Goal: Transaction & Acquisition: Purchase product/service

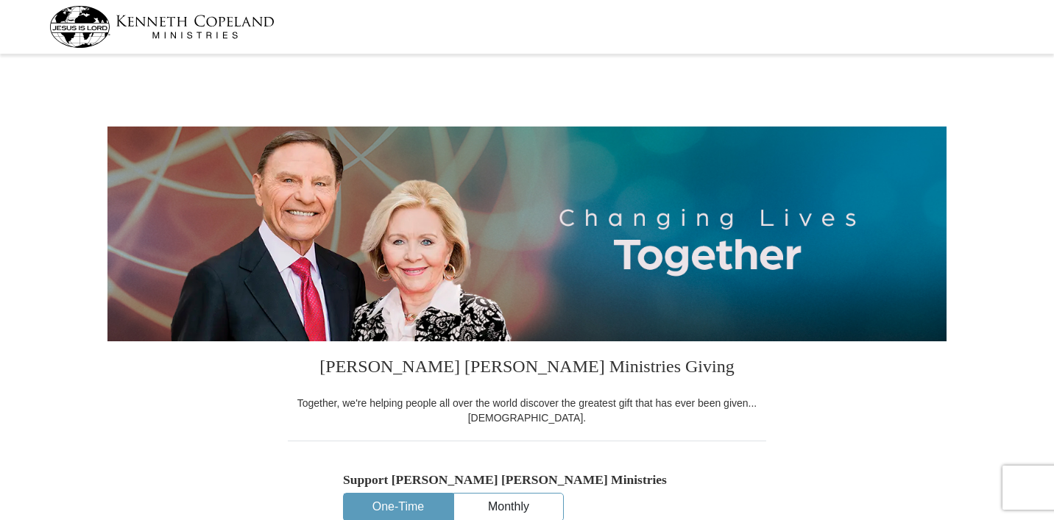
select select "IL"
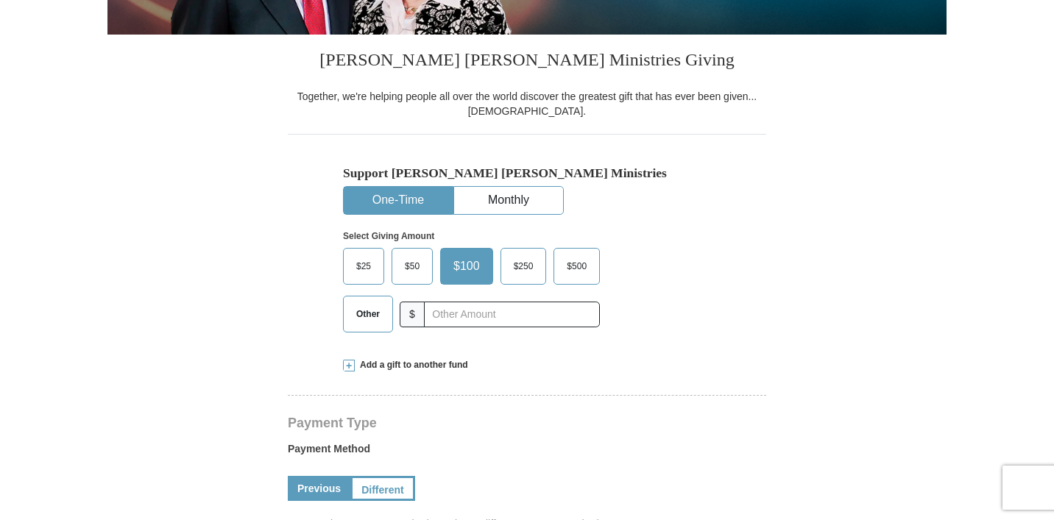
scroll to position [308, 0]
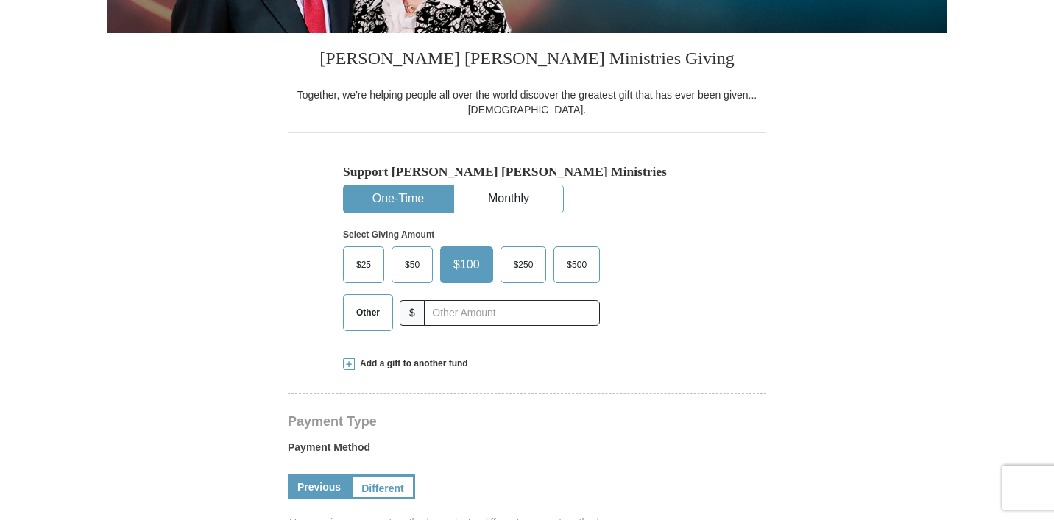
click at [352, 313] on span "Other" at bounding box center [368, 313] width 38 height 22
click at [0, 0] on input "Other" at bounding box center [0, 0] width 0 height 0
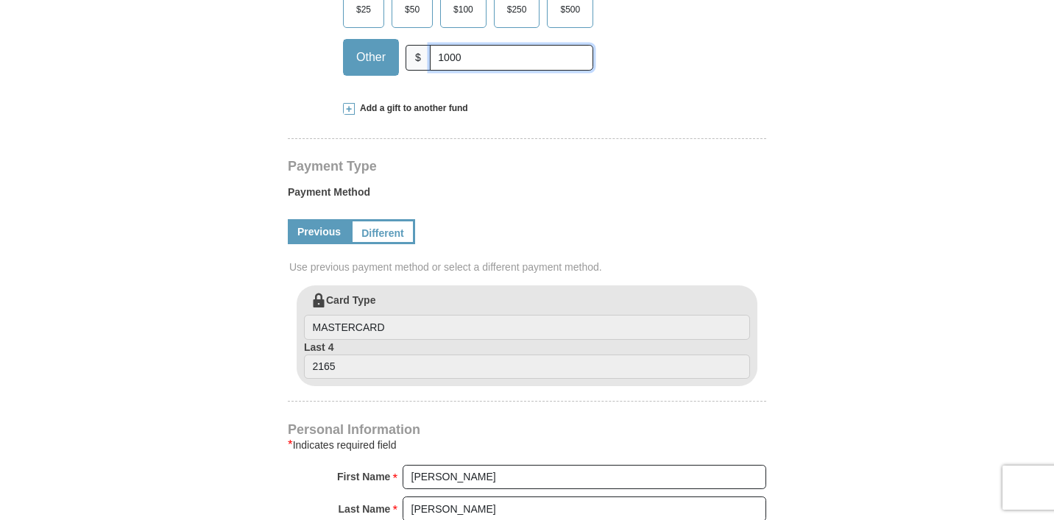
scroll to position [565, 0]
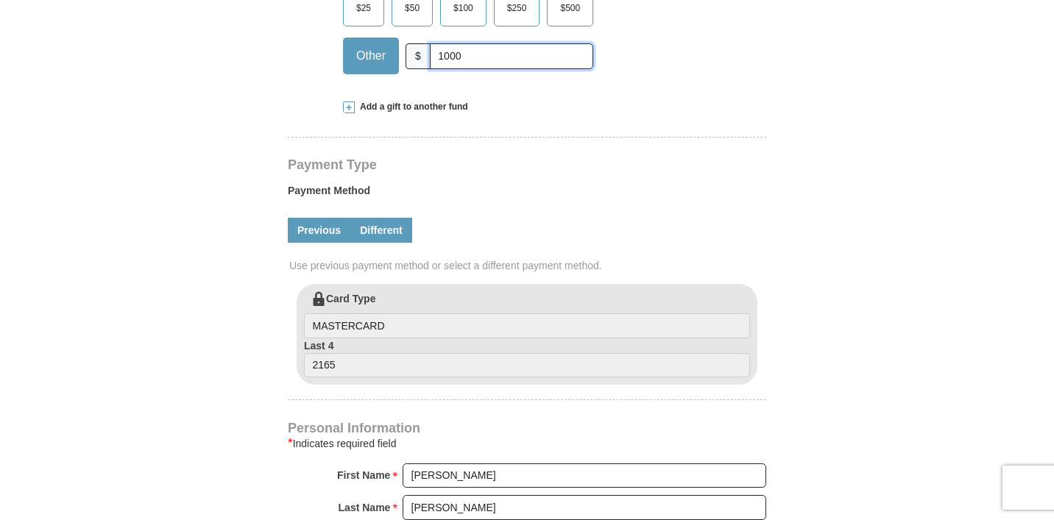
type input "1000"
click at [389, 224] on link "Different" at bounding box center [381, 230] width 62 height 25
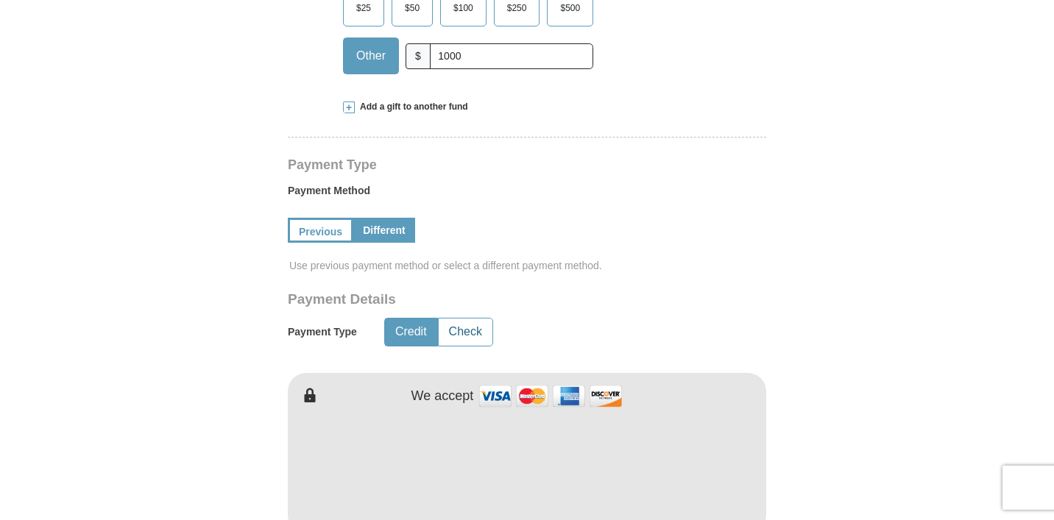
click at [469, 331] on button "Check" at bounding box center [466, 332] width 54 height 27
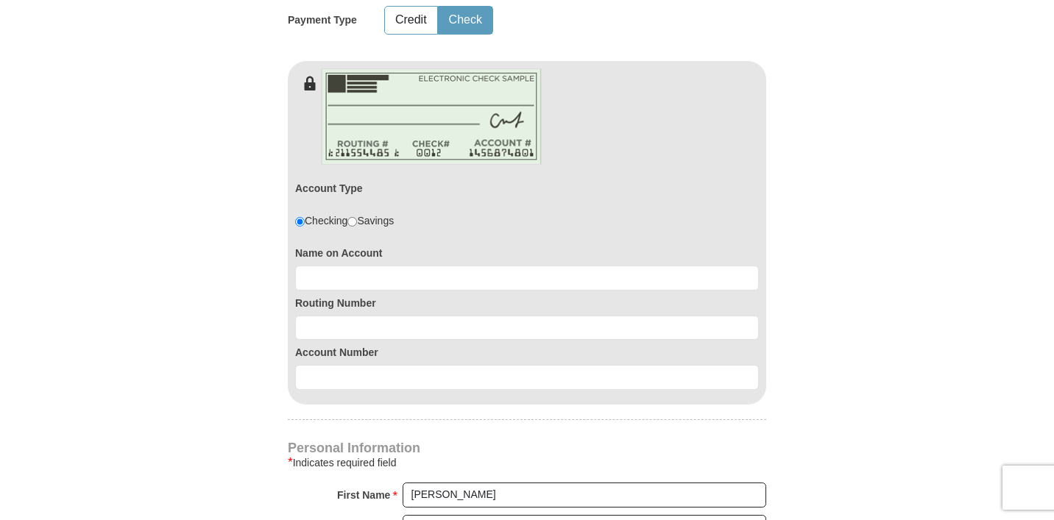
scroll to position [884, 0]
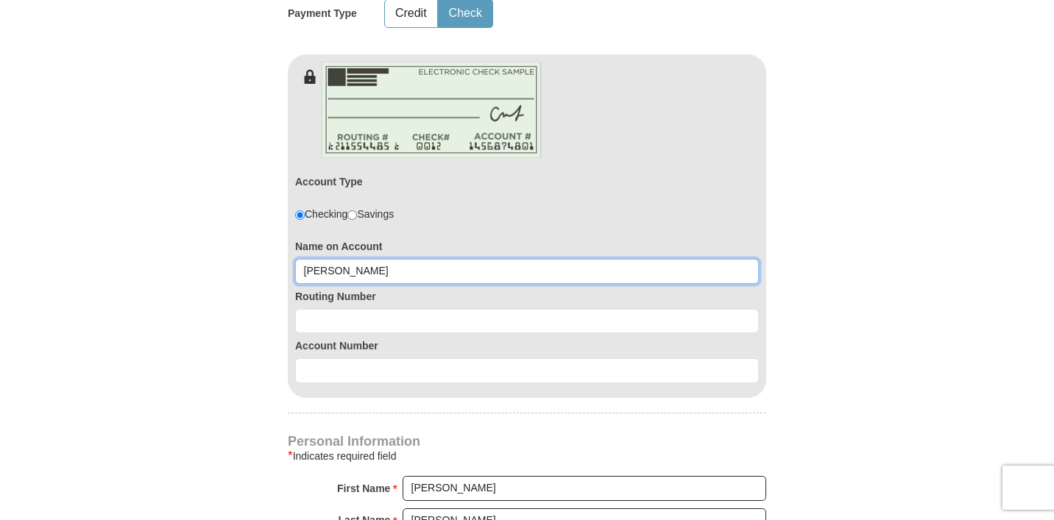
type input "[PERSON_NAME]"
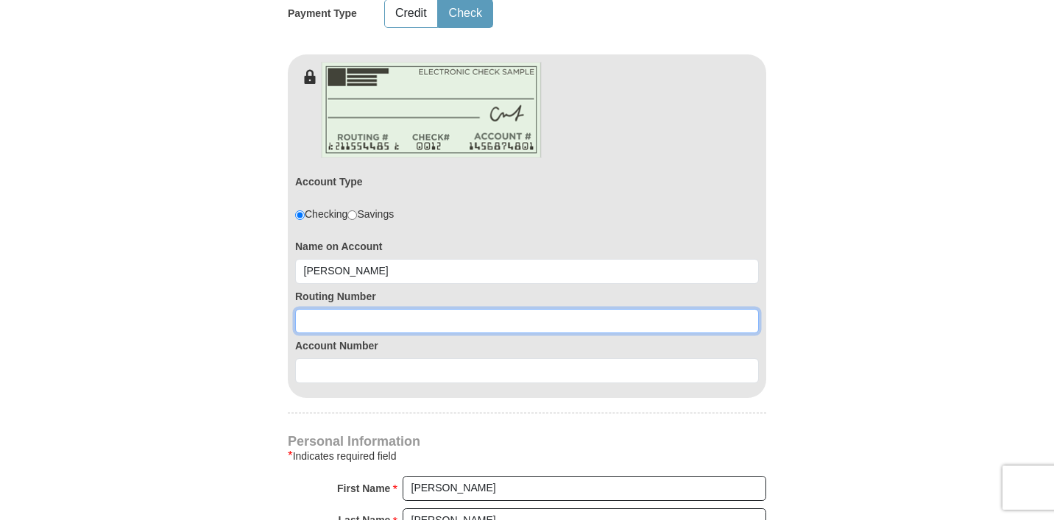
click at [318, 320] on input at bounding box center [527, 321] width 464 height 25
type input "081000210"
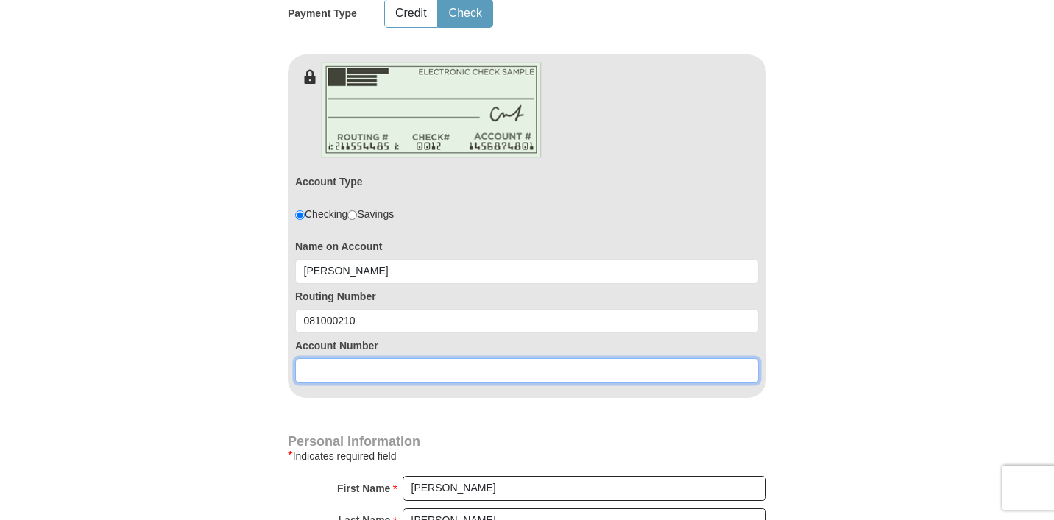
click at [312, 374] on input at bounding box center [527, 370] width 464 height 25
click at [416, 361] on input "152317818598o" at bounding box center [527, 370] width 464 height 25
click at [379, 370] on input "152317818598o" at bounding box center [527, 370] width 464 height 25
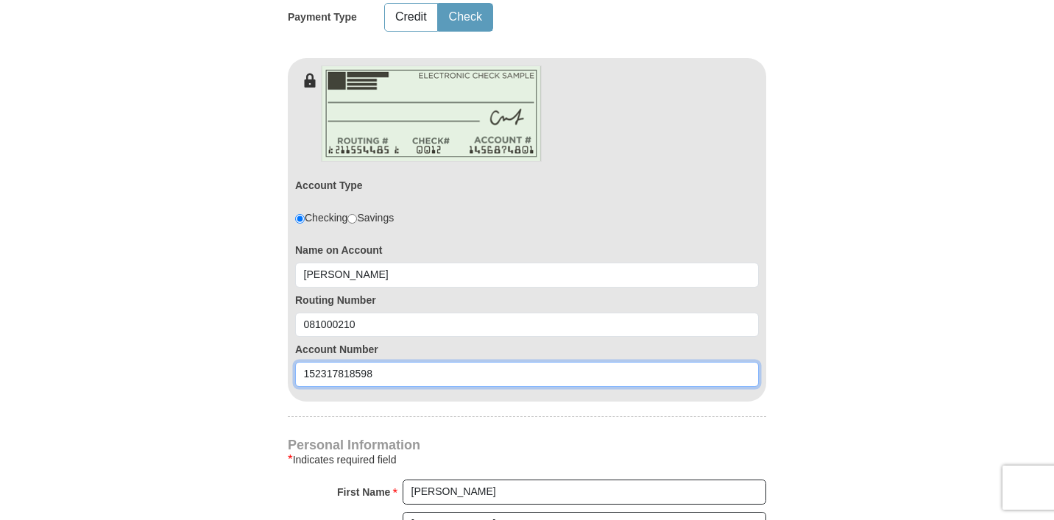
type input "152317818598"
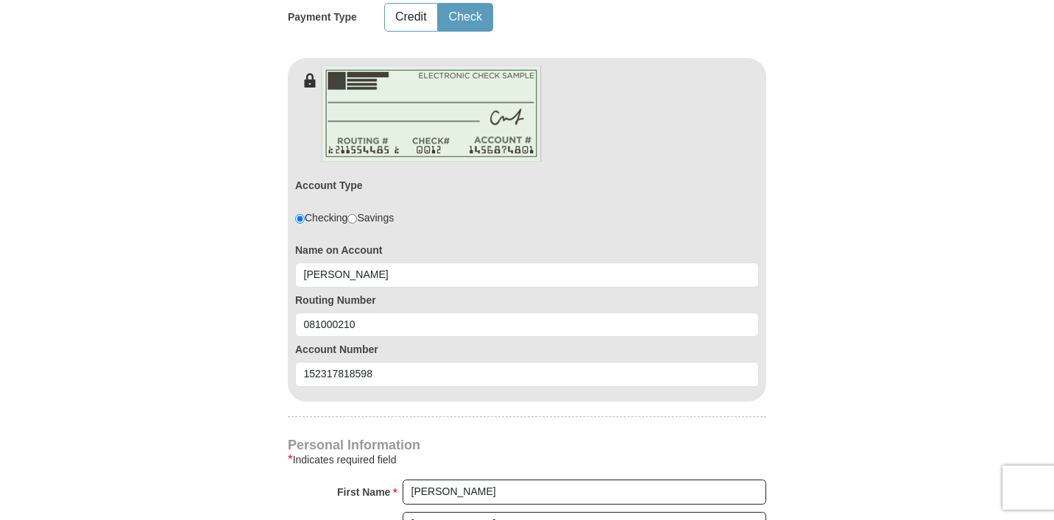
click at [820, 438] on form "[PERSON_NAME] [PERSON_NAME] Ministries Giving Together, we're helping people al…" at bounding box center [526, 137] width 839 height 1916
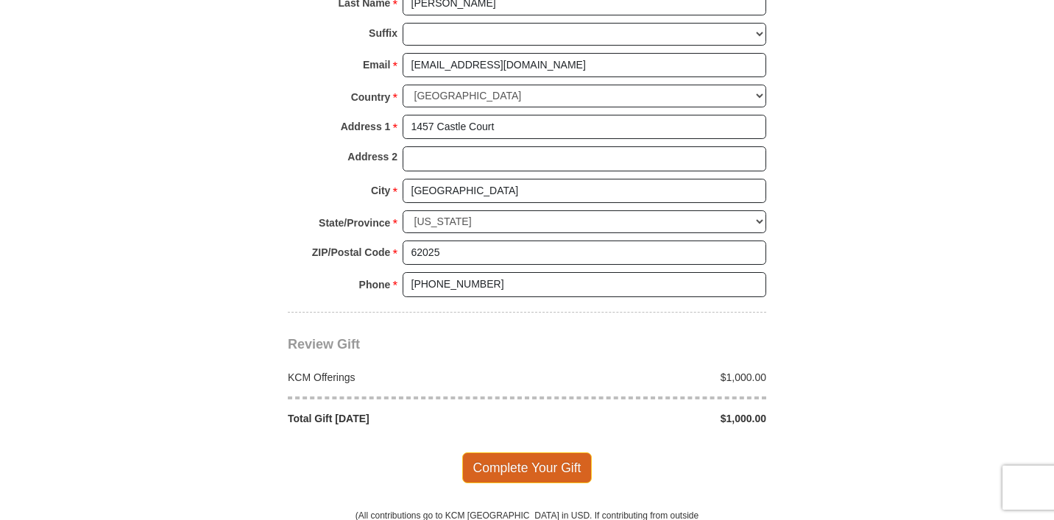
scroll to position [1389, 0]
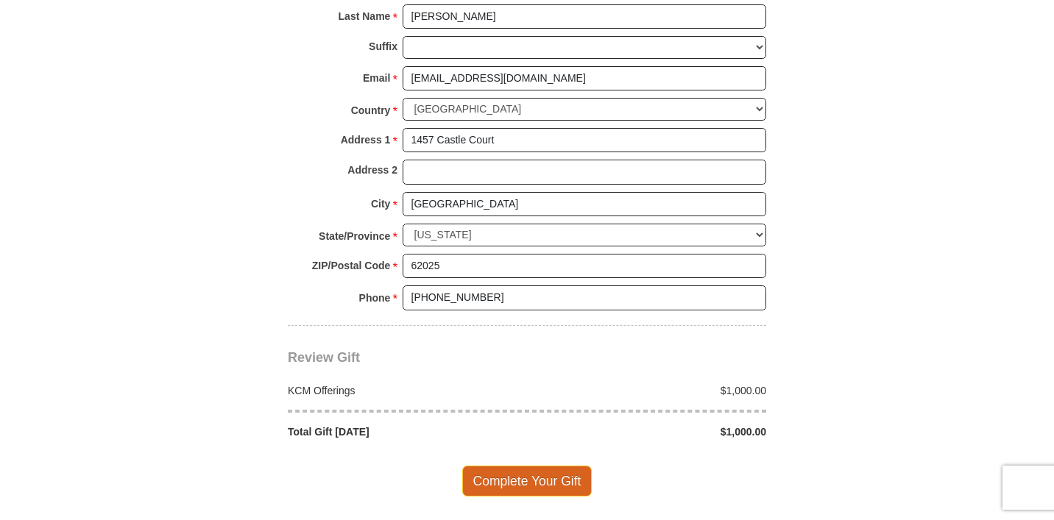
click at [498, 466] on span "Complete Your Gift" at bounding box center [527, 481] width 130 height 31
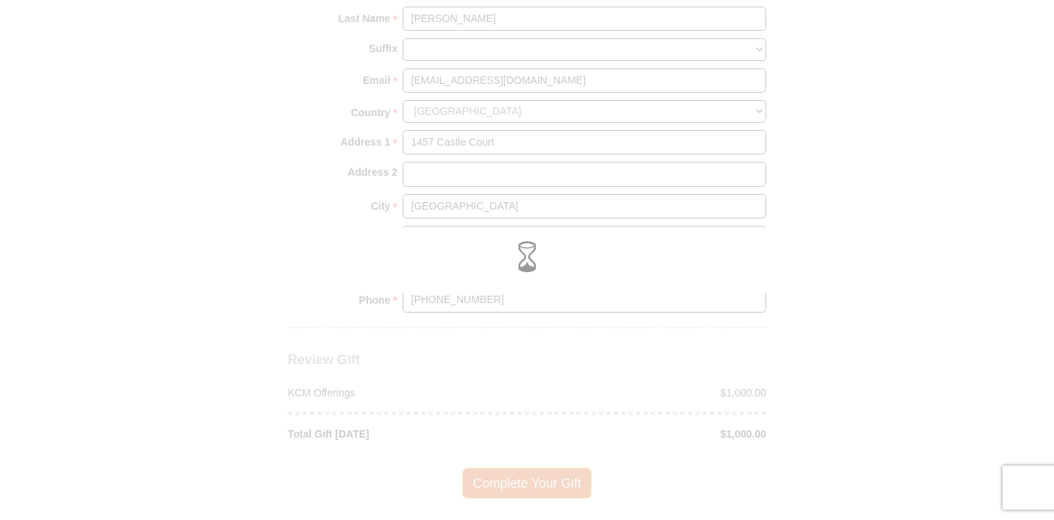
scroll to position [1378, 0]
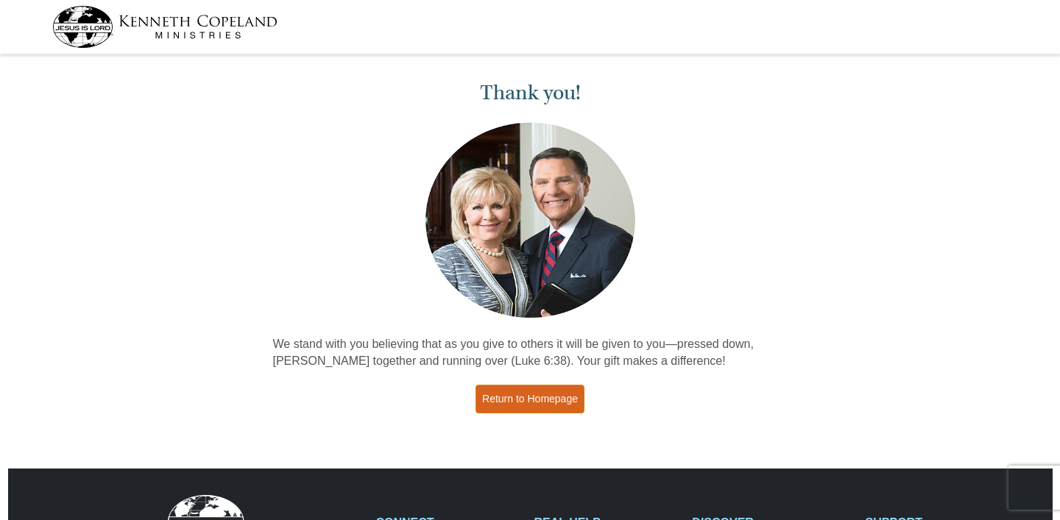
click at [538, 392] on link "Return to Homepage" at bounding box center [529, 399] width 109 height 29
